Goal: Task Accomplishment & Management: Manage account settings

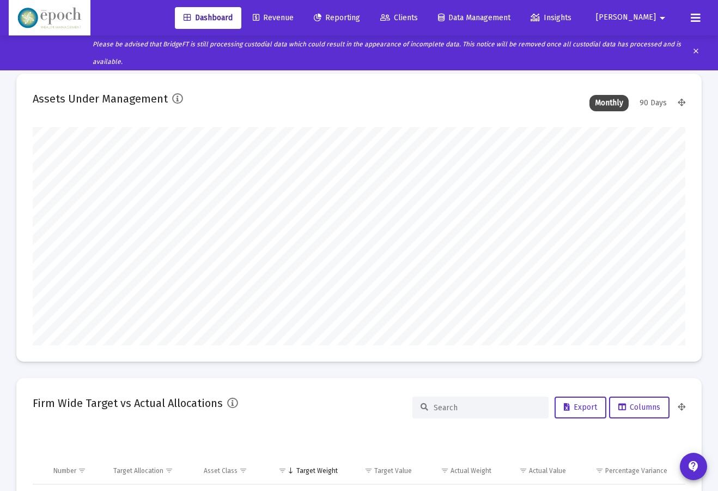
type input "[DATE]"
click at [233, 22] on span "Dashboard" at bounding box center [208, 17] width 49 height 9
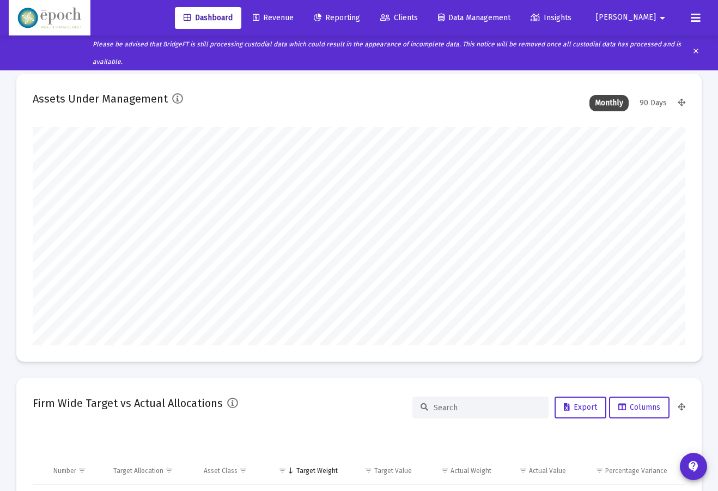
scroll to position [0, 0]
click at [418, 14] on span "Clients" at bounding box center [399, 17] width 38 height 9
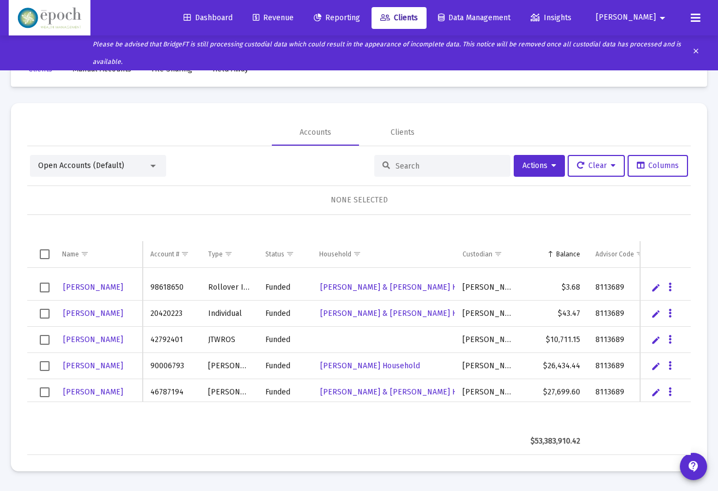
scroll to position [97, 0]
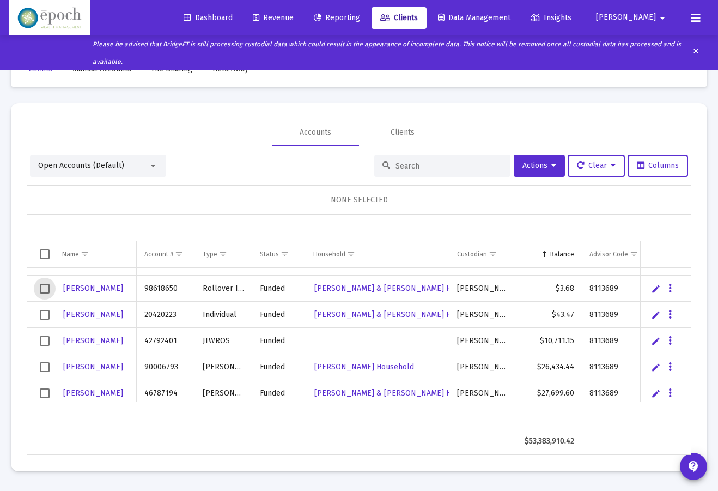
click at [44, 287] on span "Select row" at bounding box center [45, 288] width 10 height 10
click at [41, 314] on span "Select row" at bounding box center [45, 315] width 10 height 10
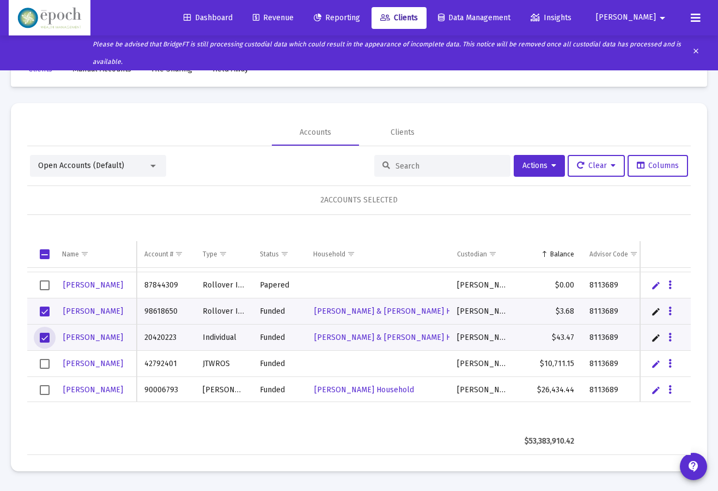
scroll to position [74, 0]
click at [534, 160] on button "Actions" at bounding box center [539, 166] width 51 height 22
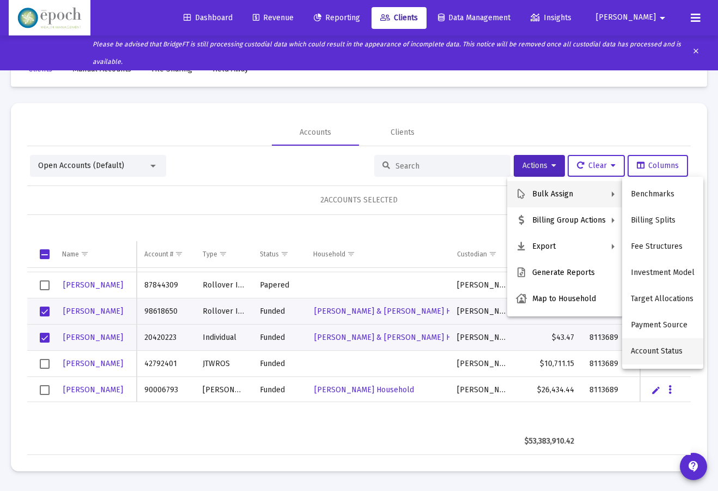
click at [664, 347] on button "Account Status" at bounding box center [662, 351] width 81 height 26
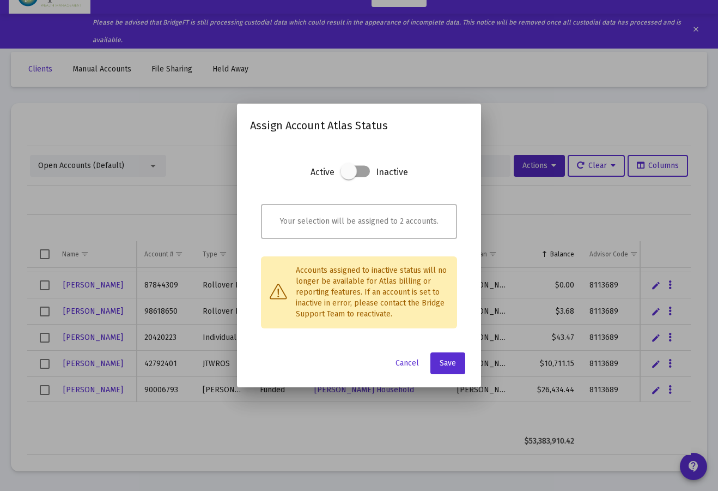
scroll to position [0, 0]
click at [352, 168] on span at bounding box center [349, 171] width 16 height 16
click at [349, 177] on input "checkbox" at bounding box center [348, 177] width 1 height 1
click at [361, 173] on span at bounding box center [362, 171] width 16 height 16
click at [349, 177] on input "checkbox" at bounding box center [348, 177] width 1 height 1
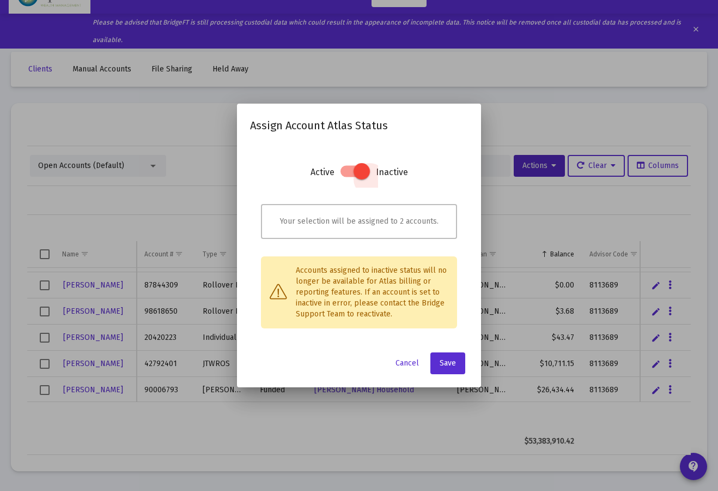
checkbox input "false"
click at [404, 365] on span "Cancel" at bounding box center [407, 362] width 23 height 9
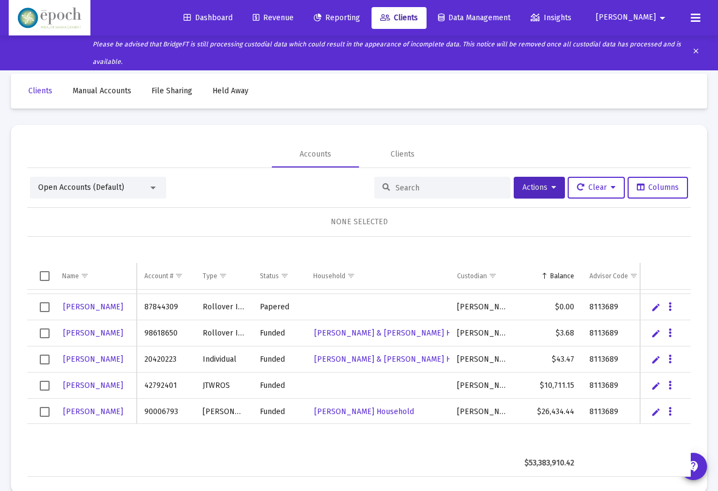
scroll to position [22, 0]
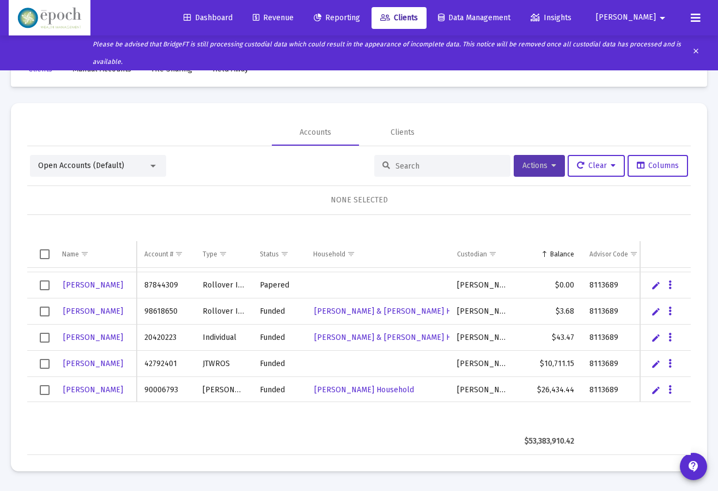
click at [526, 168] on span "Actions" at bounding box center [540, 165] width 34 height 9
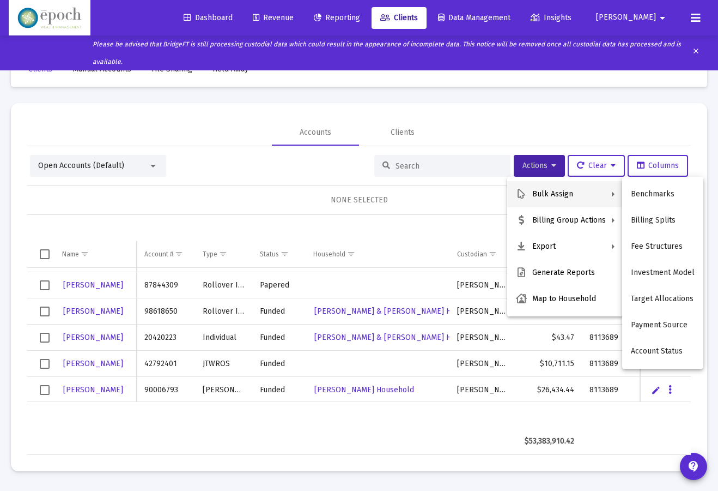
click at [595, 165] on div at bounding box center [359, 245] width 718 height 491
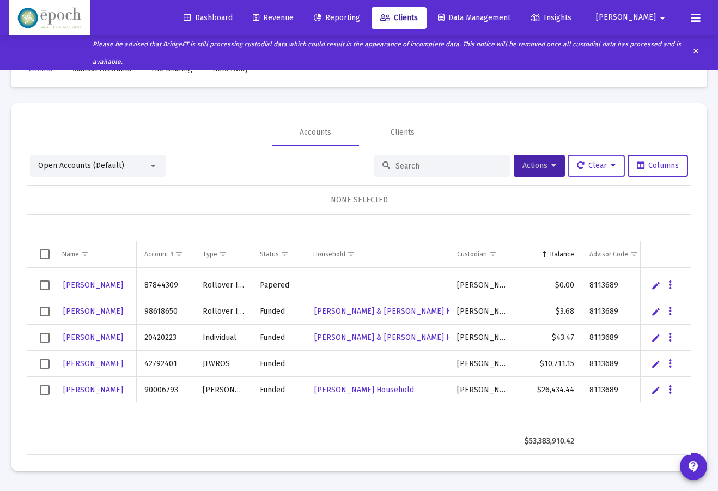
click at [606, 166] on span "Clear" at bounding box center [596, 165] width 39 height 9
click at [545, 166] on div at bounding box center [359, 245] width 718 height 491
click at [552, 166] on icon at bounding box center [554, 166] width 5 height 8
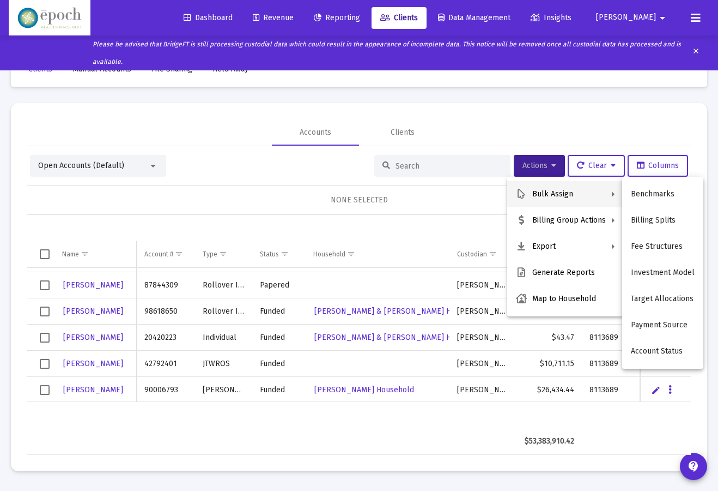
click at [496, 115] on div at bounding box center [359, 245] width 718 height 491
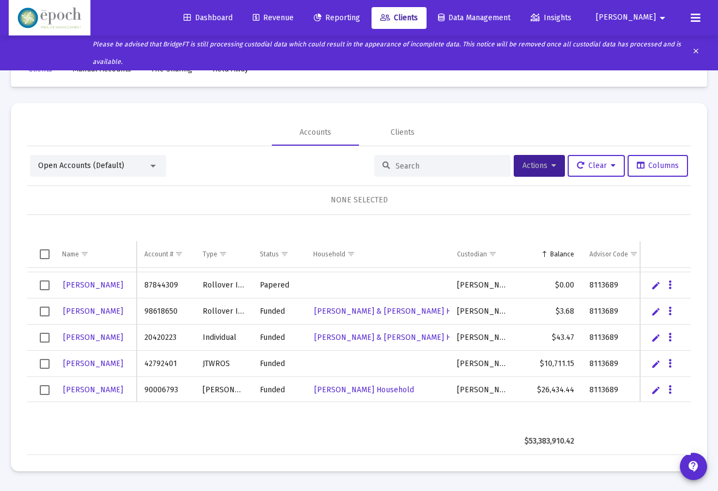
click at [45, 310] on span "Select row" at bounding box center [45, 311] width 10 height 10
click at [673, 307] on button "Data grid" at bounding box center [670, 311] width 10 height 10
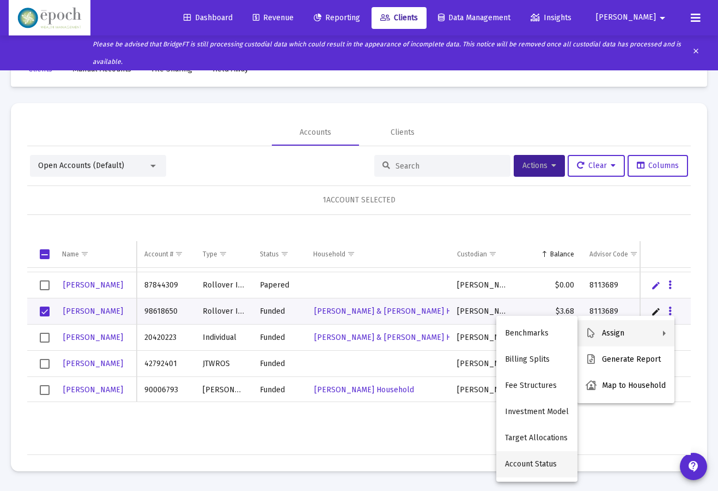
click at [557, 464] on button "Account Status" at bounding box center [536, 464] width 81 height 26
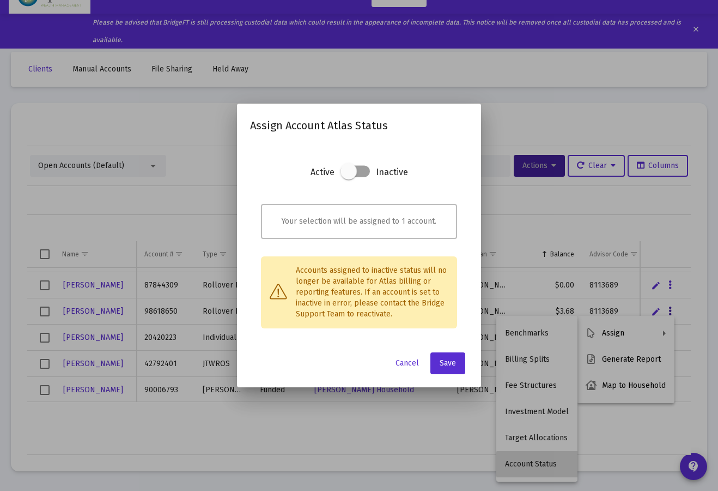
scroll to position [0, 0]
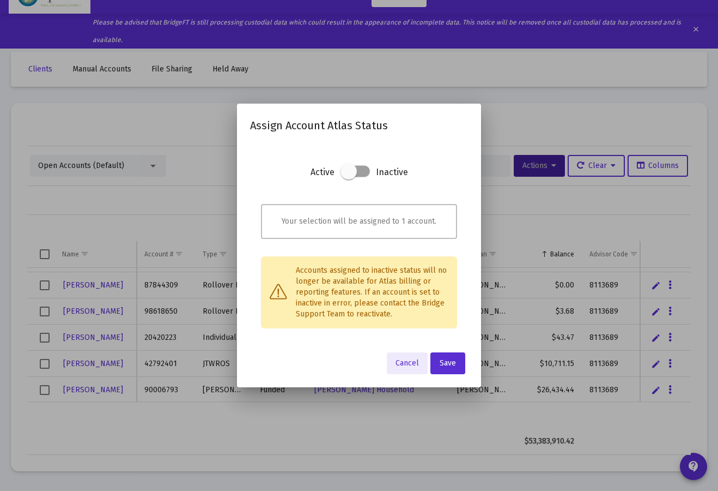
click at [408, 367] on button "Cancel" at bounding box center [407, 363] width 41 height 22
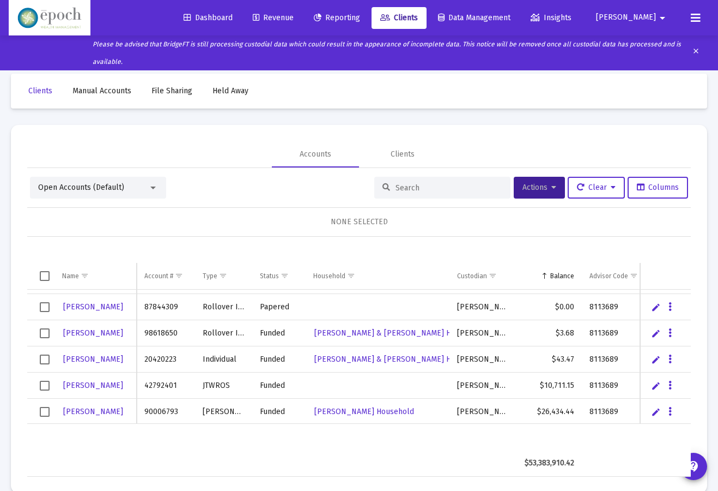
scroll to position [22, 0]
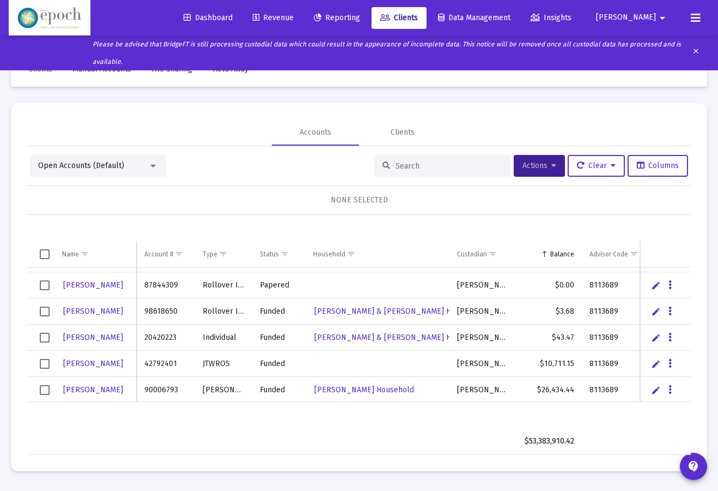
click at [42, 309] on span "Select row" at bounding box center [45, 311] width 10 height 10
click at [46, 334] on span "Select row" at bounding box center [45, 337] width 10 height 10
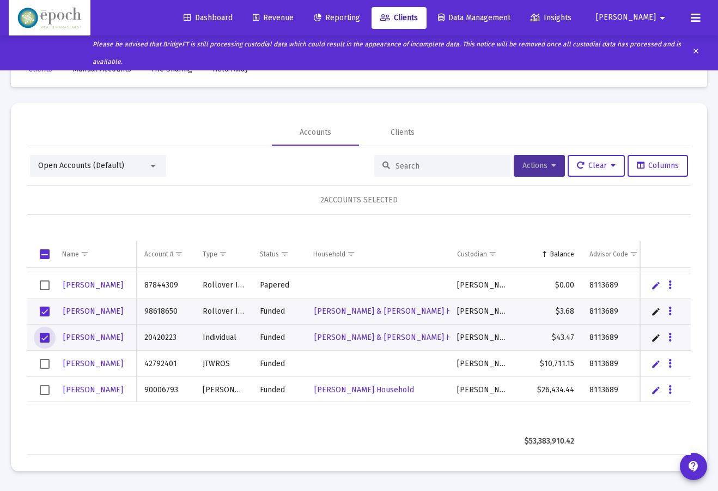
click at [555, 158] on button "Actions" at bounding box center [539, 166] width 51 height 22
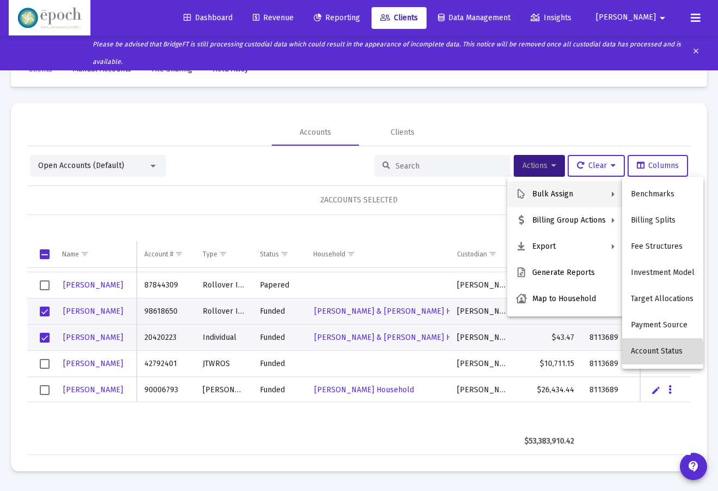
click at [662, 352] on button "Account Status" at bounding box center [662, 351] width 81 height 26
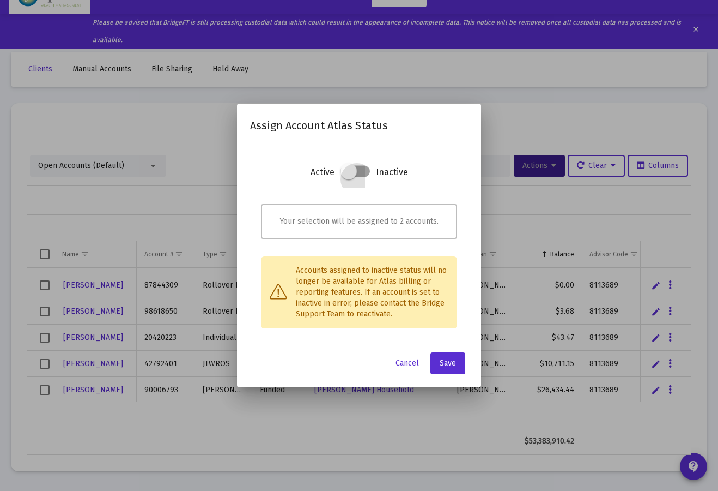
click at [364, 173] on span at bounding box center [355, 171] width 29 height 11
click at [349, 177] on input "checkbox" at bounding box center [348, 177] width 1 height 1
checkbox input "true"
click at [455, 360] on span "Save" at bounding box center [448, 362] width 16 height 9
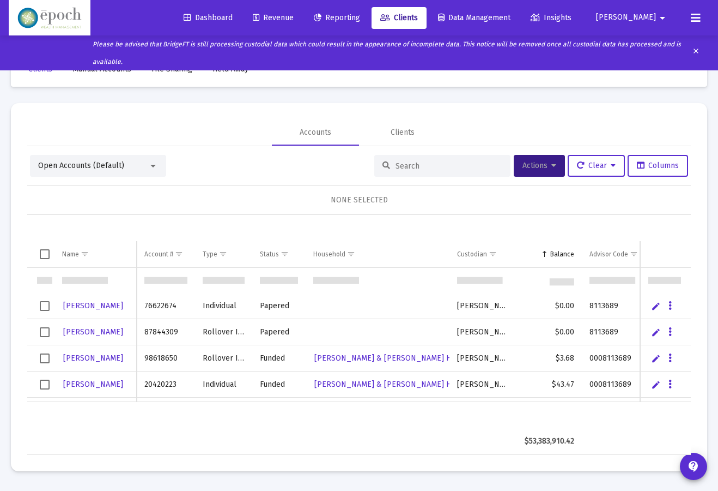
scroll to position [37, 0]
